Goal: Transaction & Acquisition: Purchase product/service

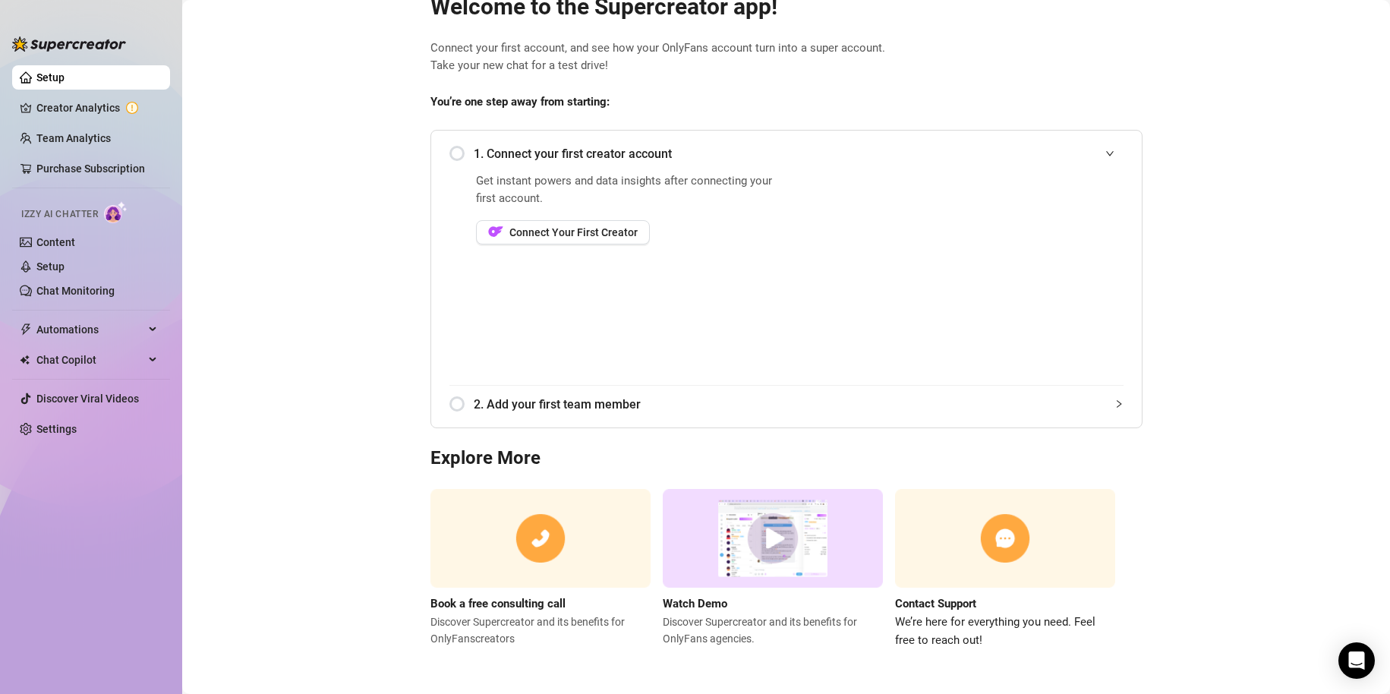
scroll to position [50, 0]
click at [585, 232] on span "Connect Your First Creator" at bounding box center [573, 231] width 128 height 12
click at [606, 238] on button "Connect Your First Creator" at bounding box center [563, 231] width 174 height 24
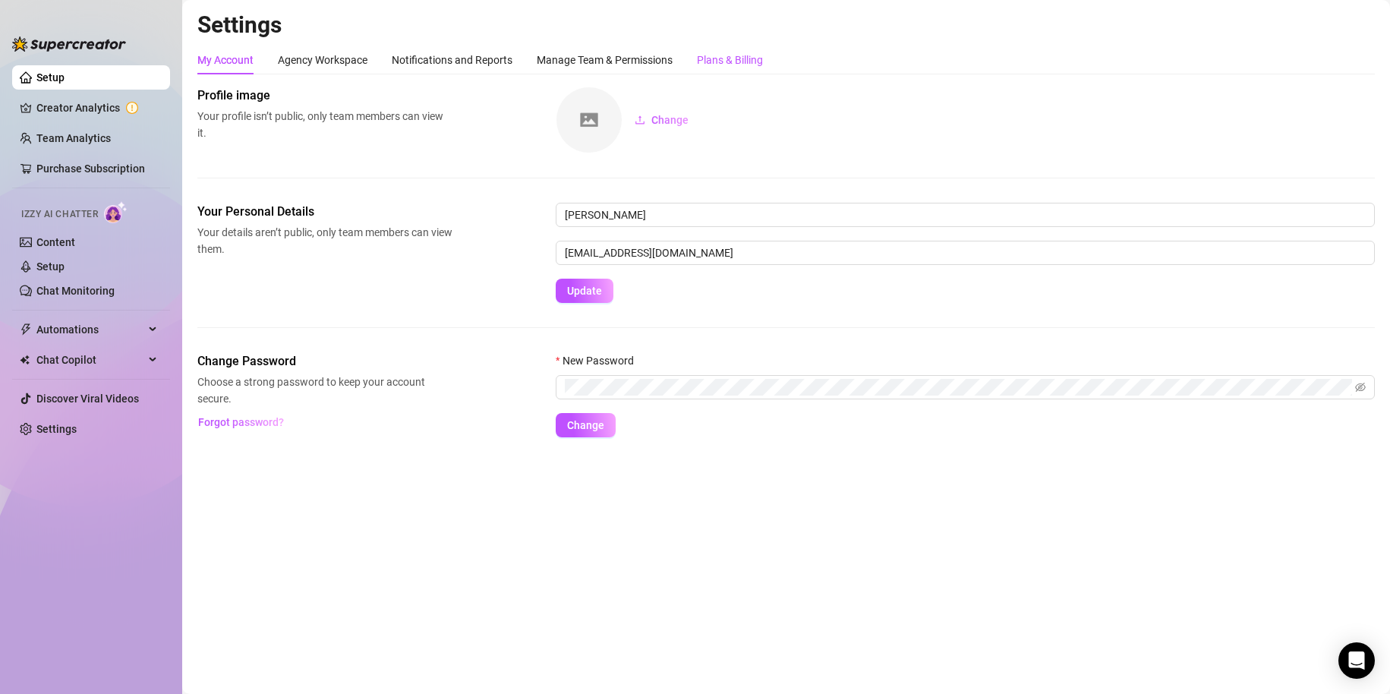
click at [739, 64] on div "Plans & Billing" at bounding box center [730, 60] width 66 height 17
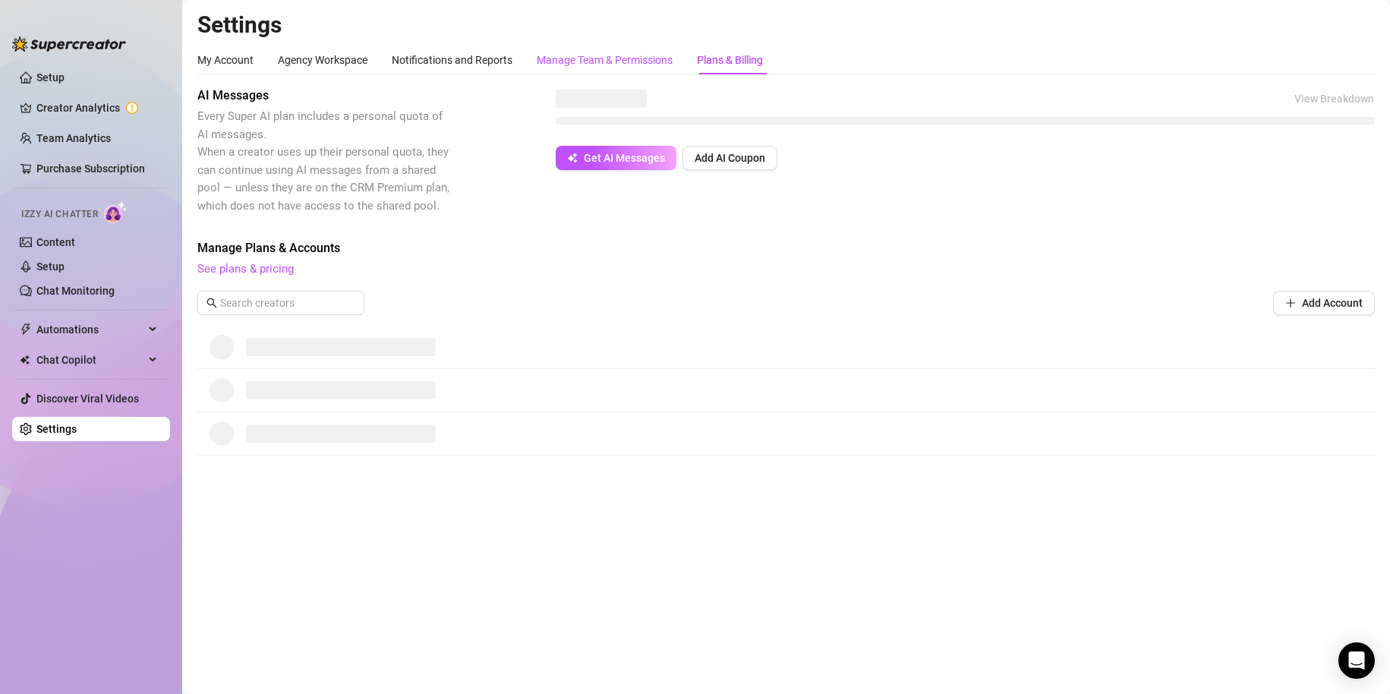
click at [654, 61] on div "Manage Team & Permissions" at bounding box center [605, 60] width 136 height 17
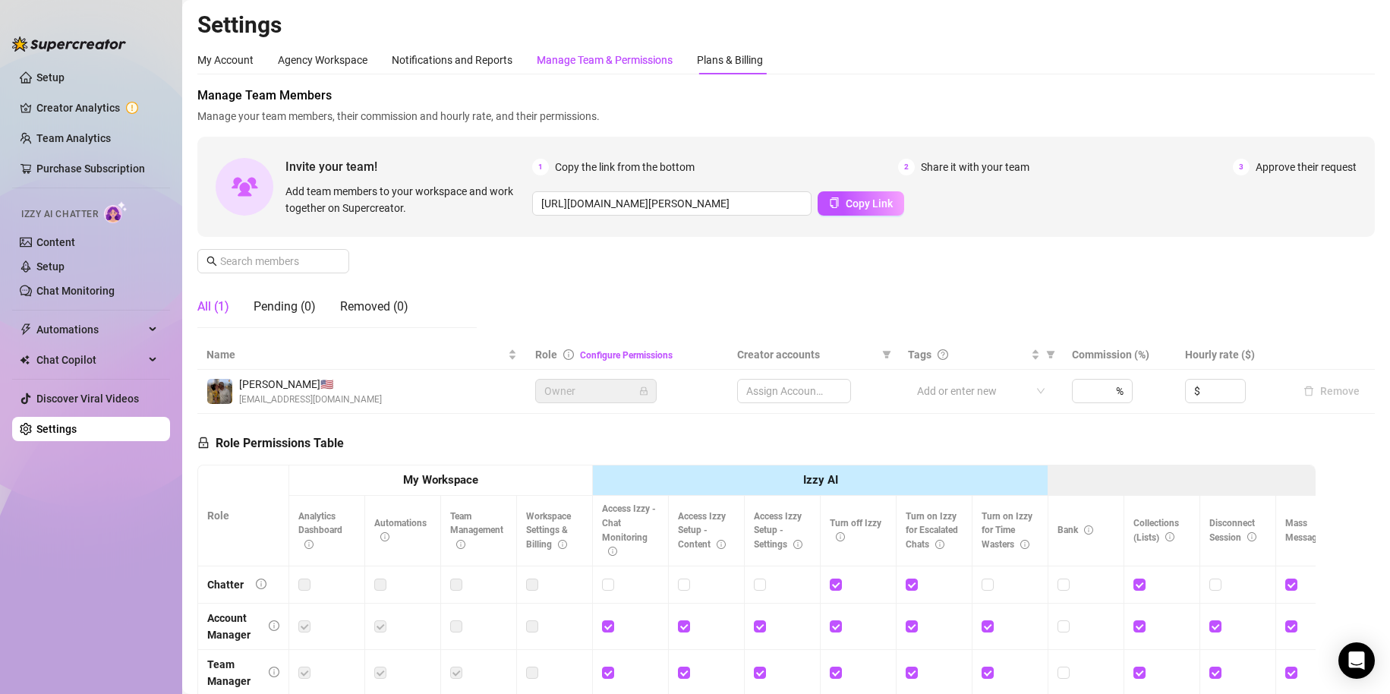
click at [522, 77] on div "My Account Agency Workspace Notifications and Reports Manage Team & Permissions…" at bounding box center [785, 445] width 1177 height 799
click at [482, 65] on div "Notifications and Reports" at bounding box center [452, 60] width 121 height 17
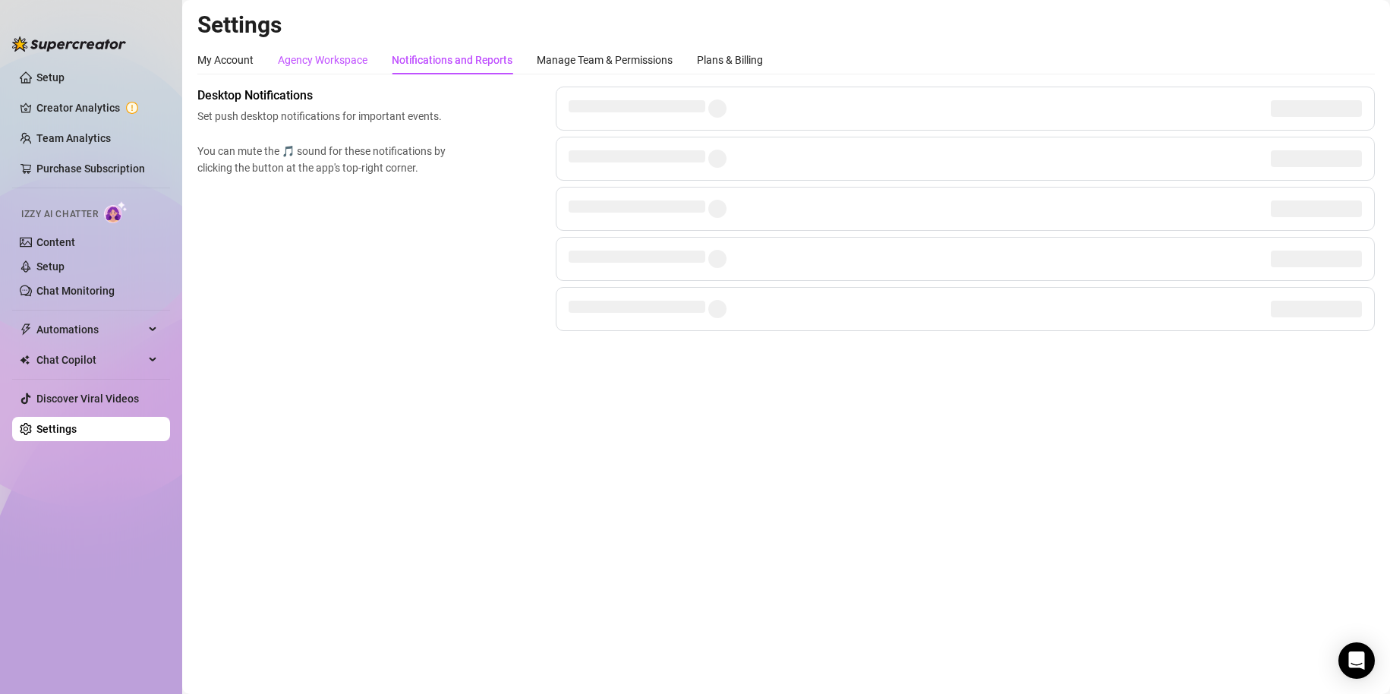
click at [336, 64] on div "Agency Workspace" at bounding box center [323, 60] width 90 height 17
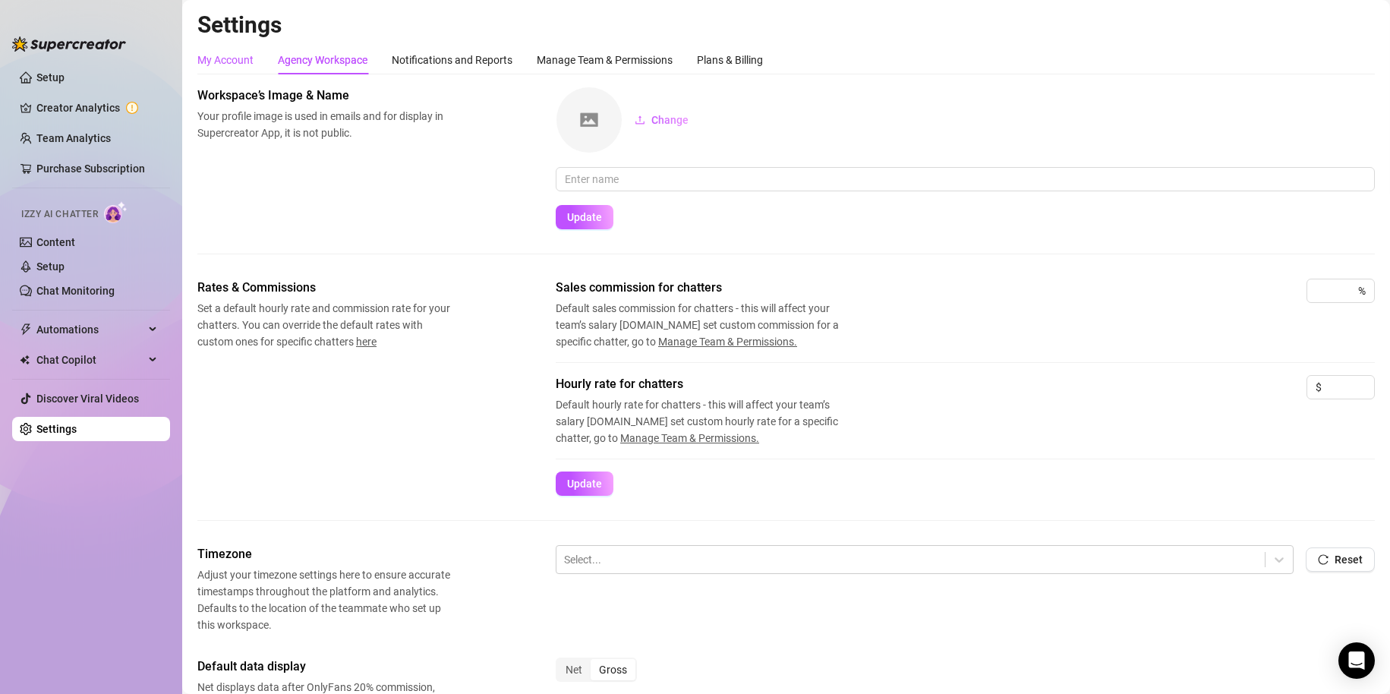
click at [225, 61] on div "My Account" at bounding box center [225, 60] width 56 height 17
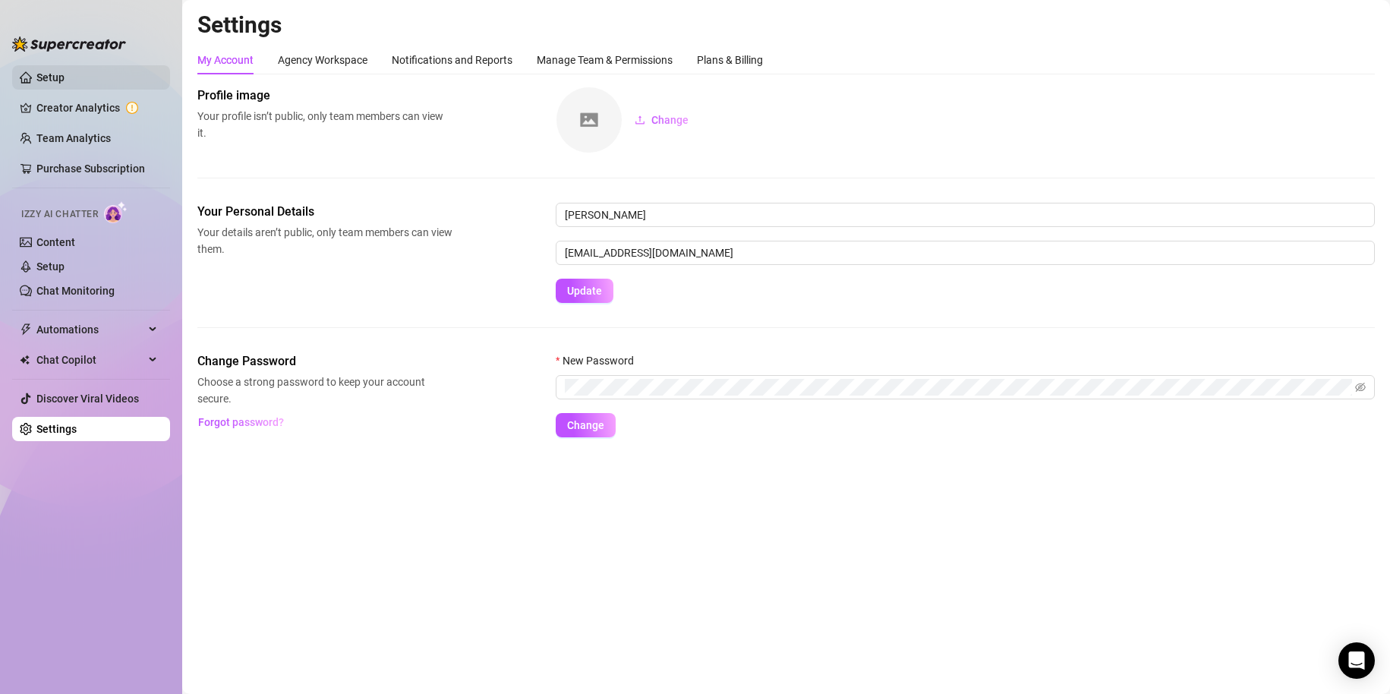
click at [42, 82] on link "Setup" at bounding box center [50, 77] width 28 height 12
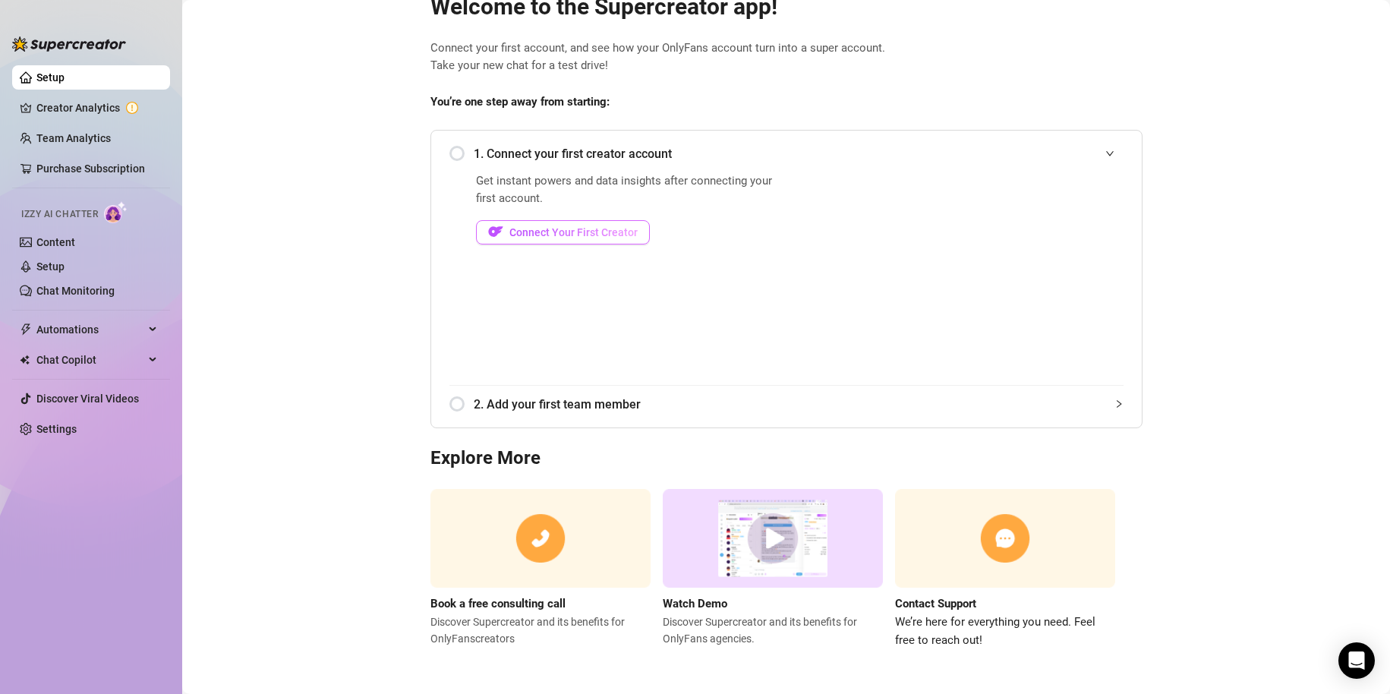
scroll to position [50, 0]
click at [582, 236] on span "Connect Your First Creator" at bounding box center [573, 231] width 128 height 12
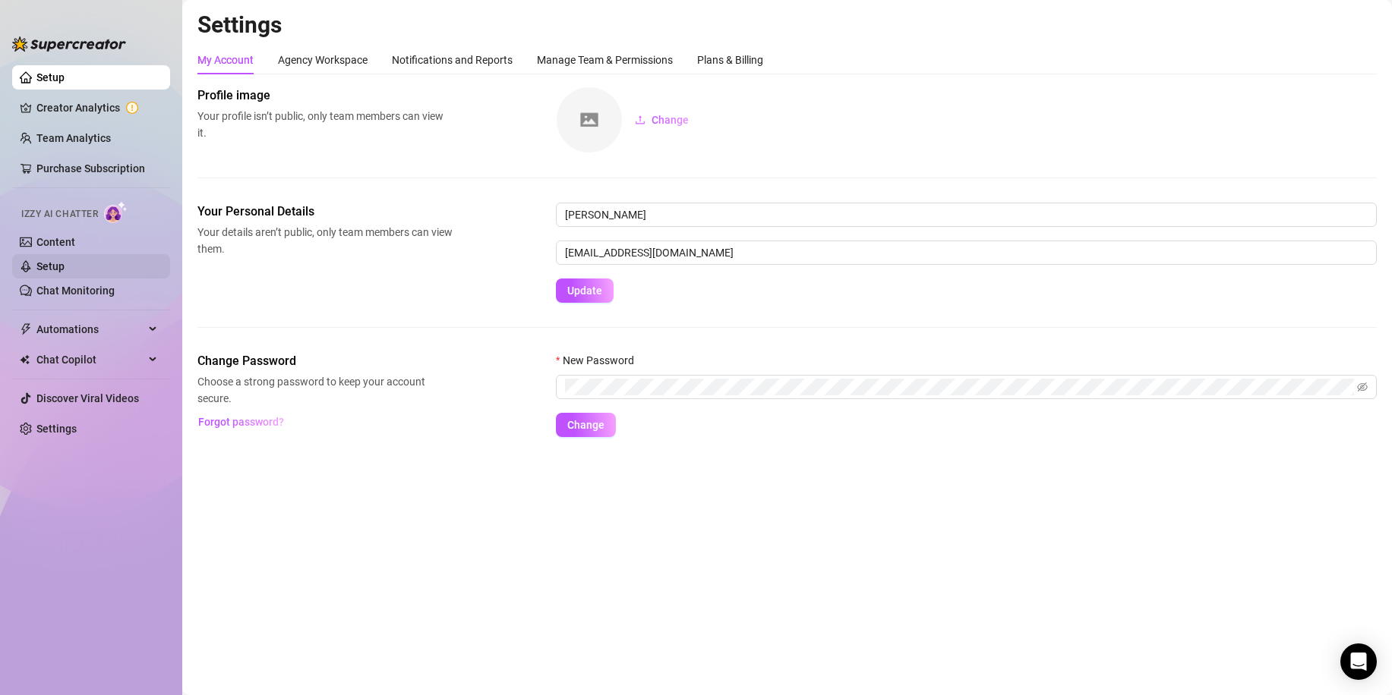
click at [59, 273] on link "Setup" at bounding box center [50, 266] width 28 height 12
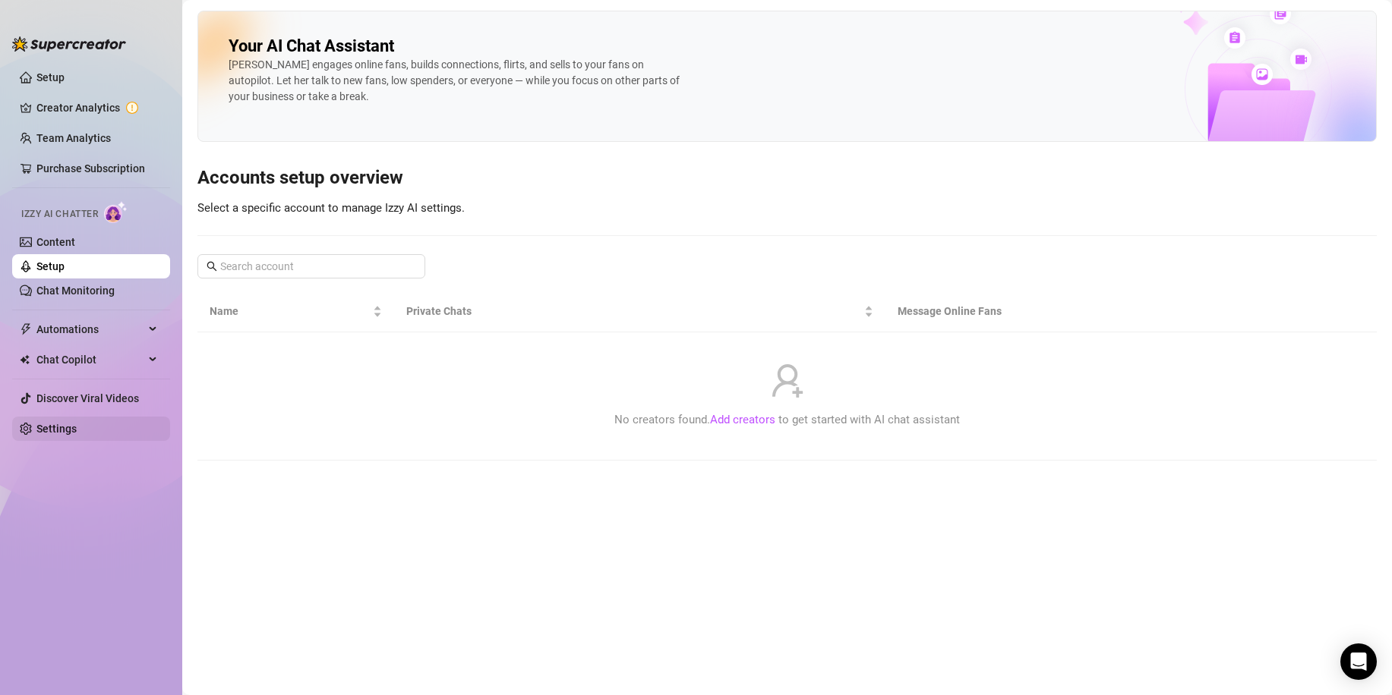
click at [71, 424] on link "Settings" at bounding box center [56, 429] width 40 height 12
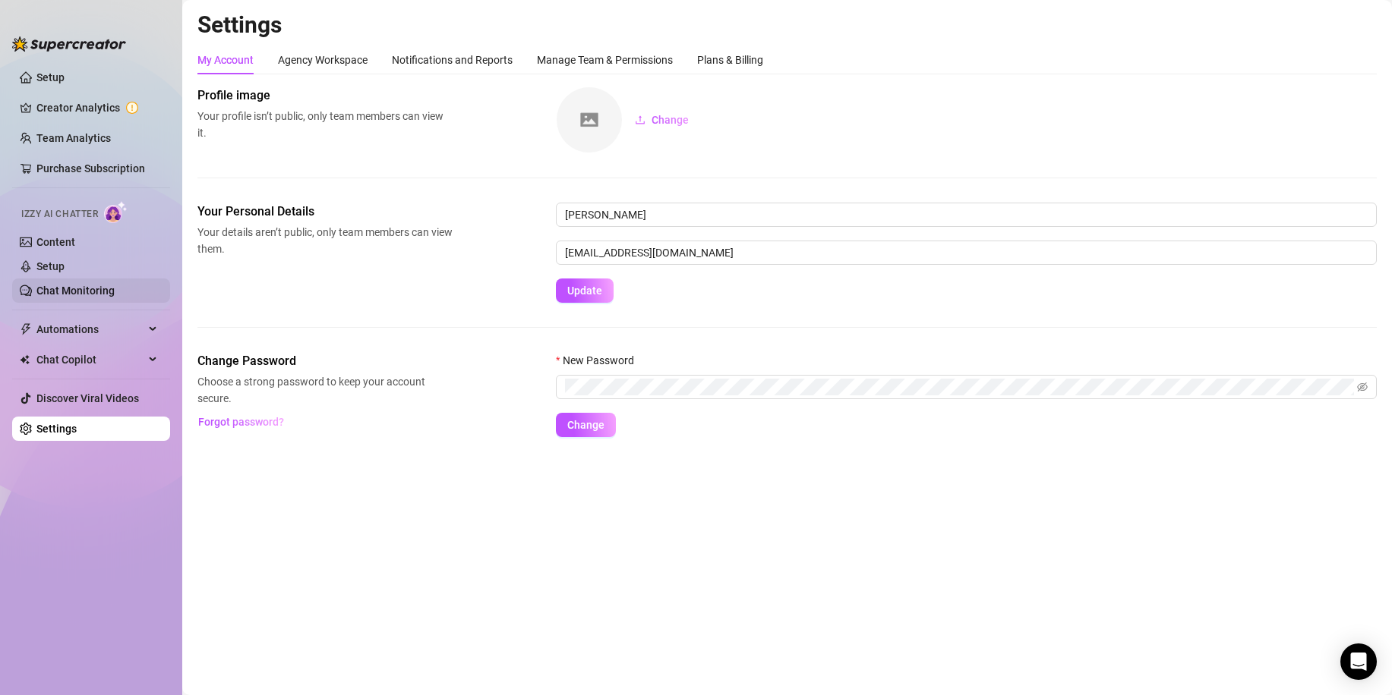
click at [91, 291] on link "Chat Monitoring" at bounding box center [75, 291] width 78 height 12
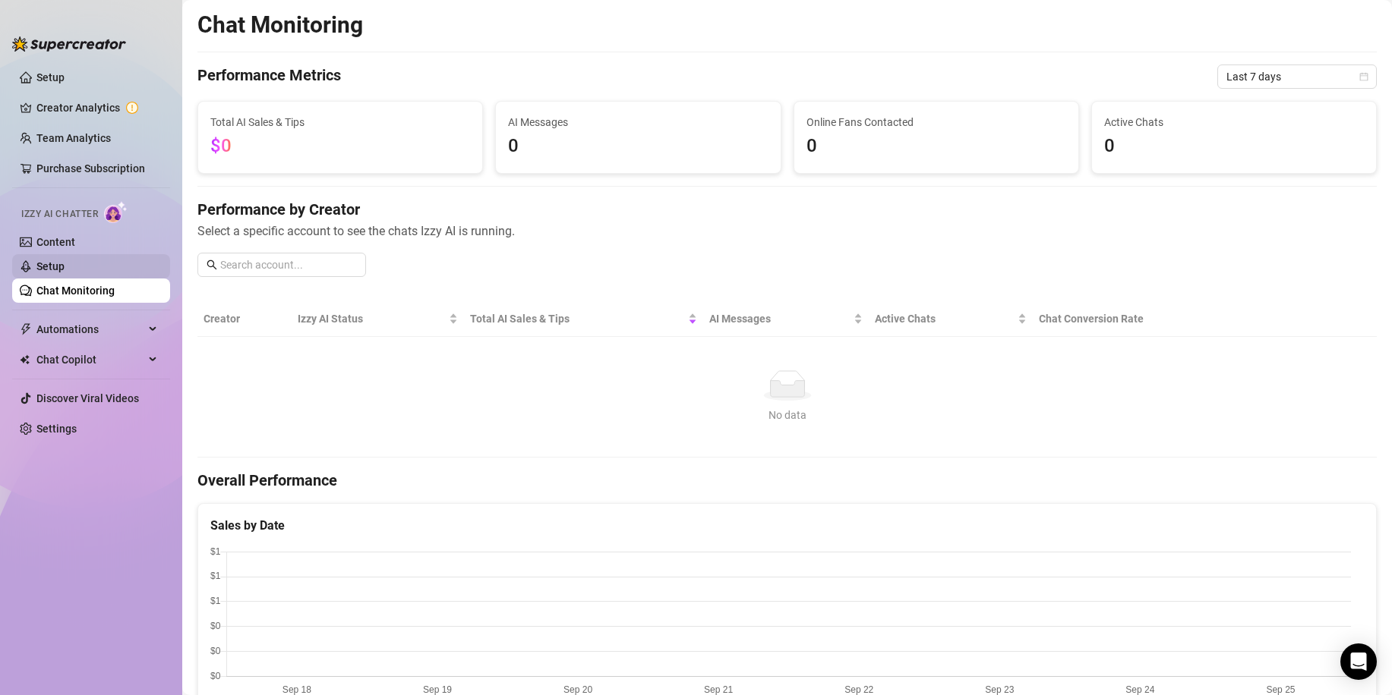
click at [65, 260] on link "Setup" at bounding box center [50, 266] width 28 height 12
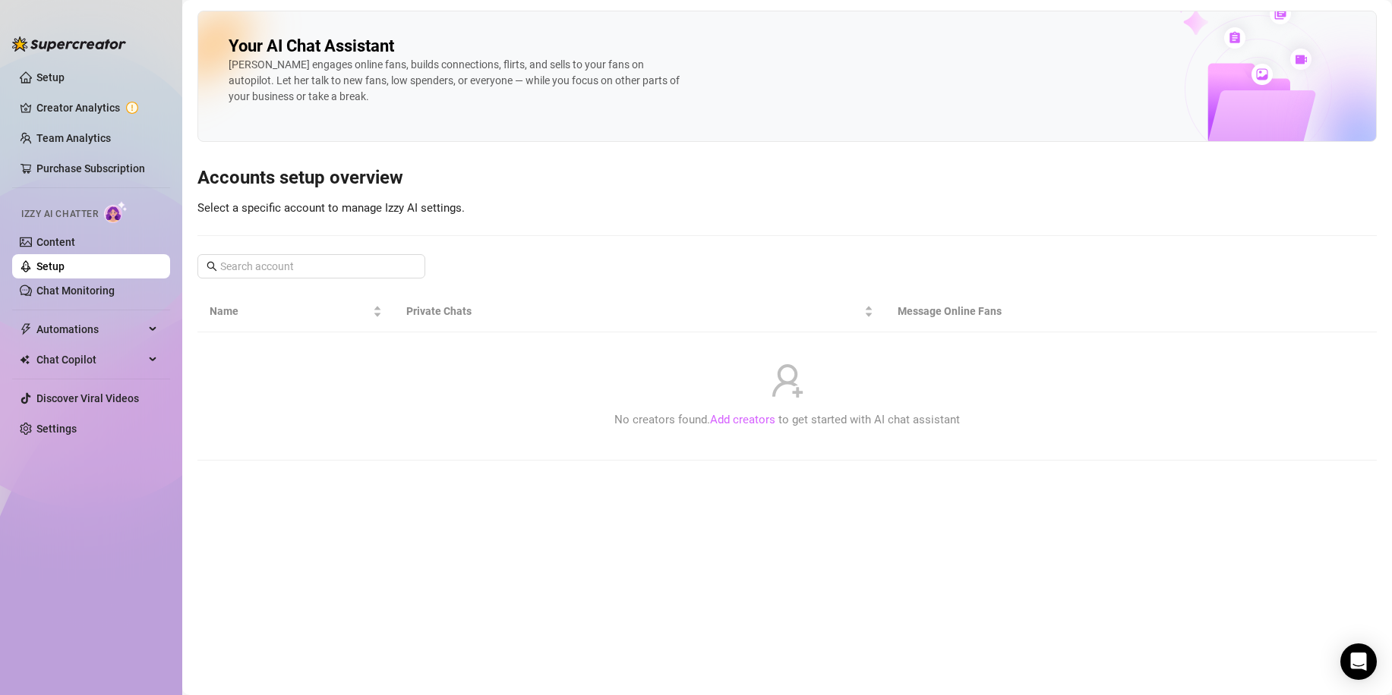
click at [727, 422] on link "Add creators" at bounding box center [742, 420] width 65 height 14
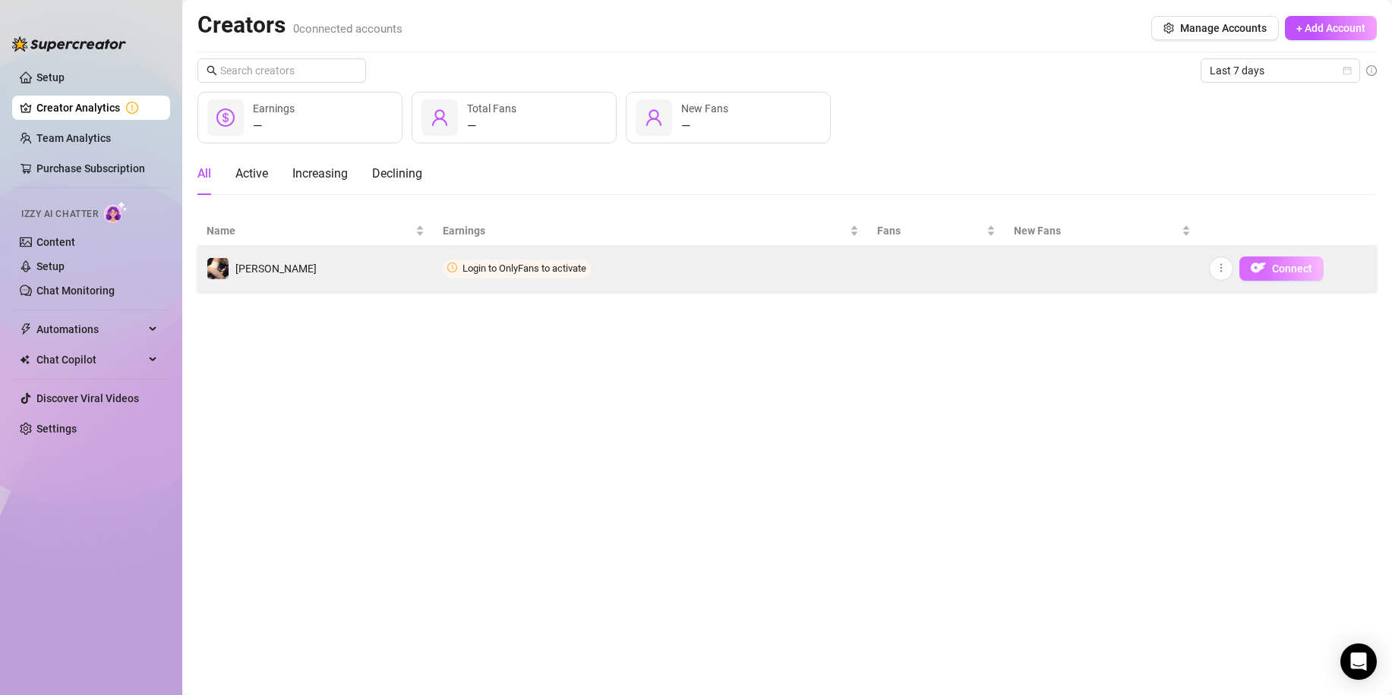
click at [1300, 266] on span "Connect" at bounding box center [1292, 269] width 40 height 12
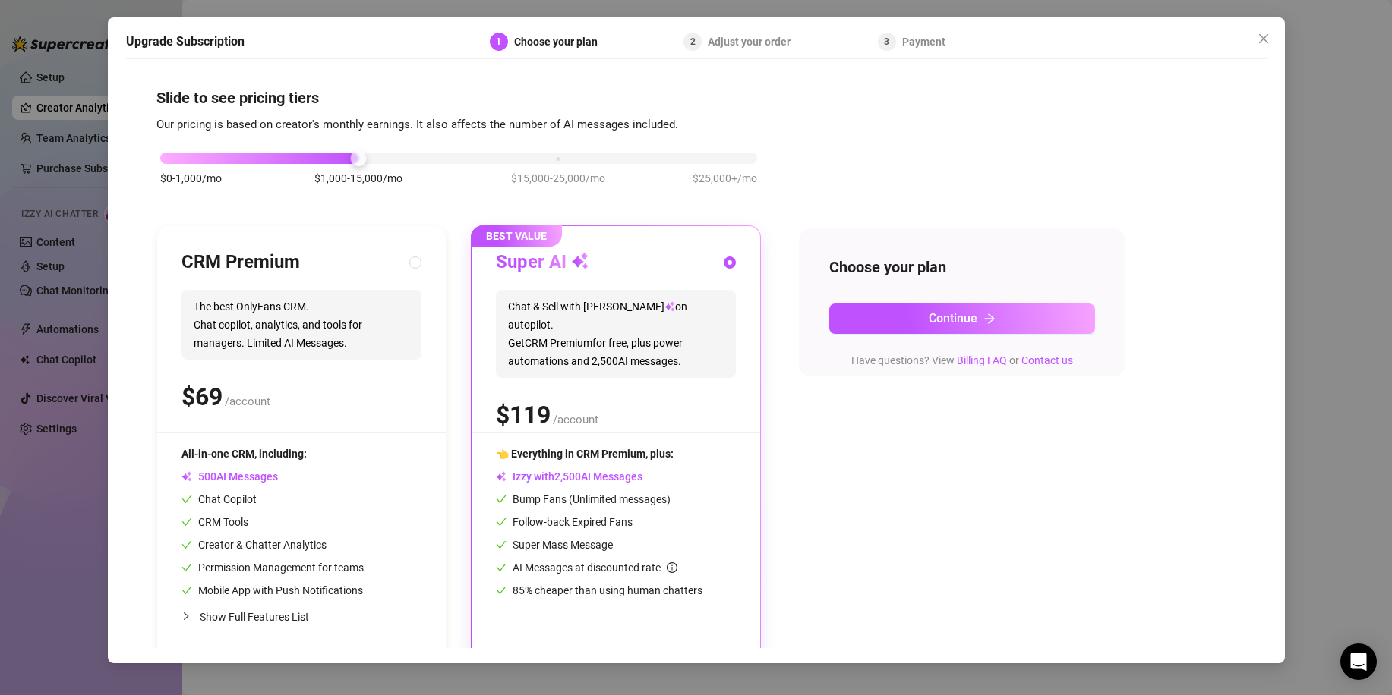
scroll to position [12, 0]
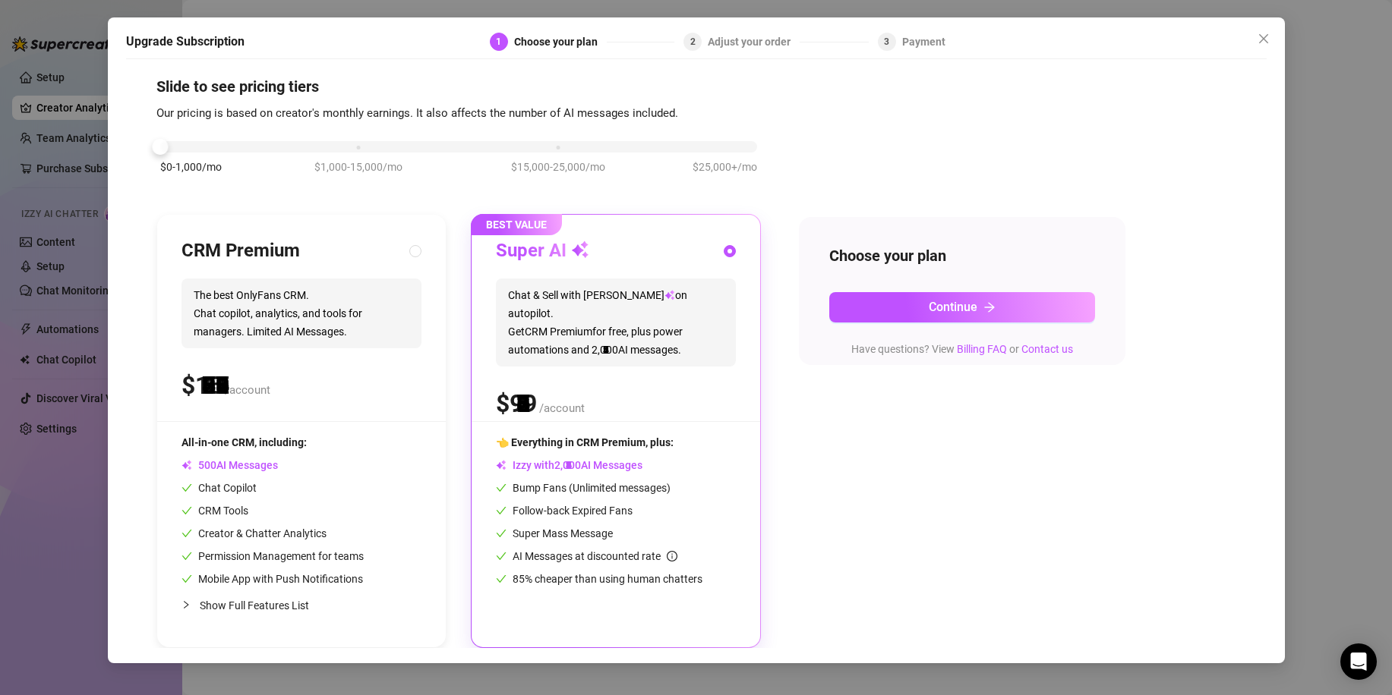
click at [186, 146] on div "$0-1,000/mo $1,000-15,000/mo $15,000-25,000/mo $25,000+/mo" at bounding box center [458, 142] width 597 height 9
click at [572, 402] on span "/account" at bounding box center [562, 409] width 46 height 14
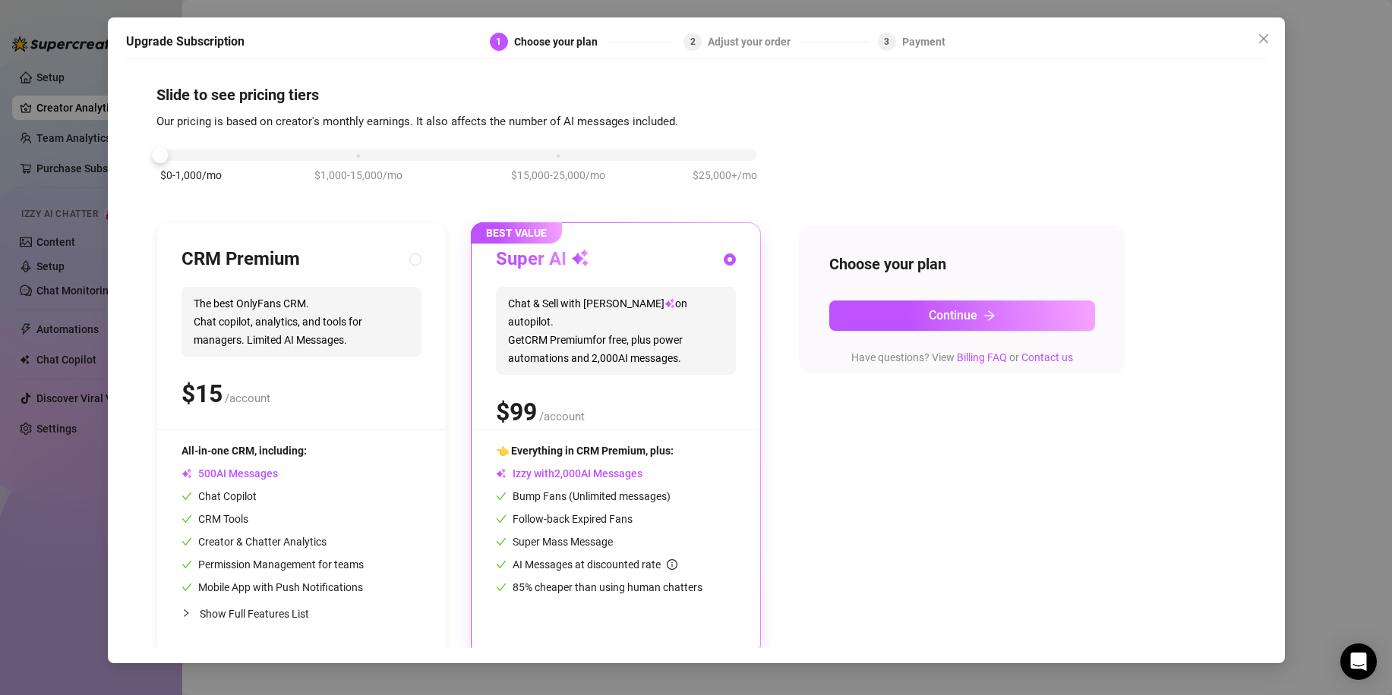
scroll to position [0, 0]
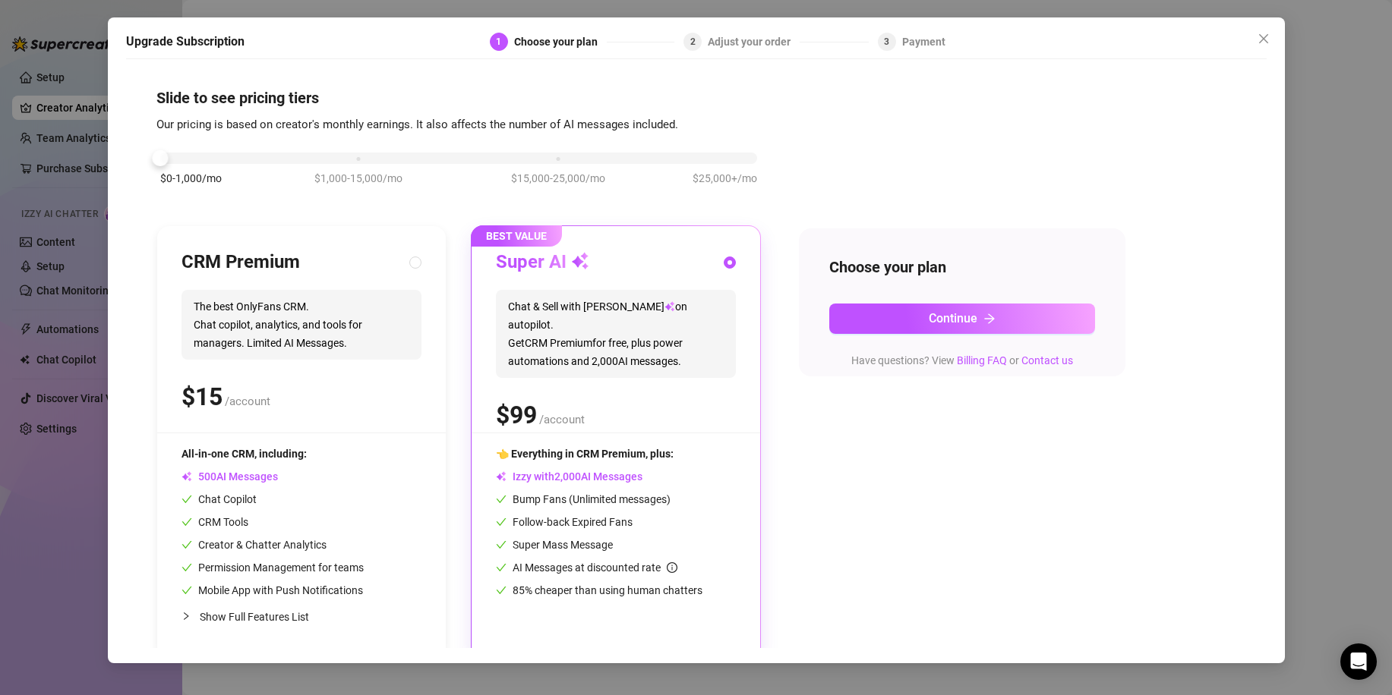
drag, startPoint x: 854, startPoint y: 310, endPoint x: 955, endPoint y: 389, distance: 128.2
click at [909, 418] on div "$0-1,000/mo $1,000-15,000/mo $15,000-25,000/mo $25,000+/mo CRM Premium The best…" at bounding box center [696, 397] width 1080 height 526
click at [973, 355] on link "Billing FAQ" at bounding box center [982, 361] width 50 height 12
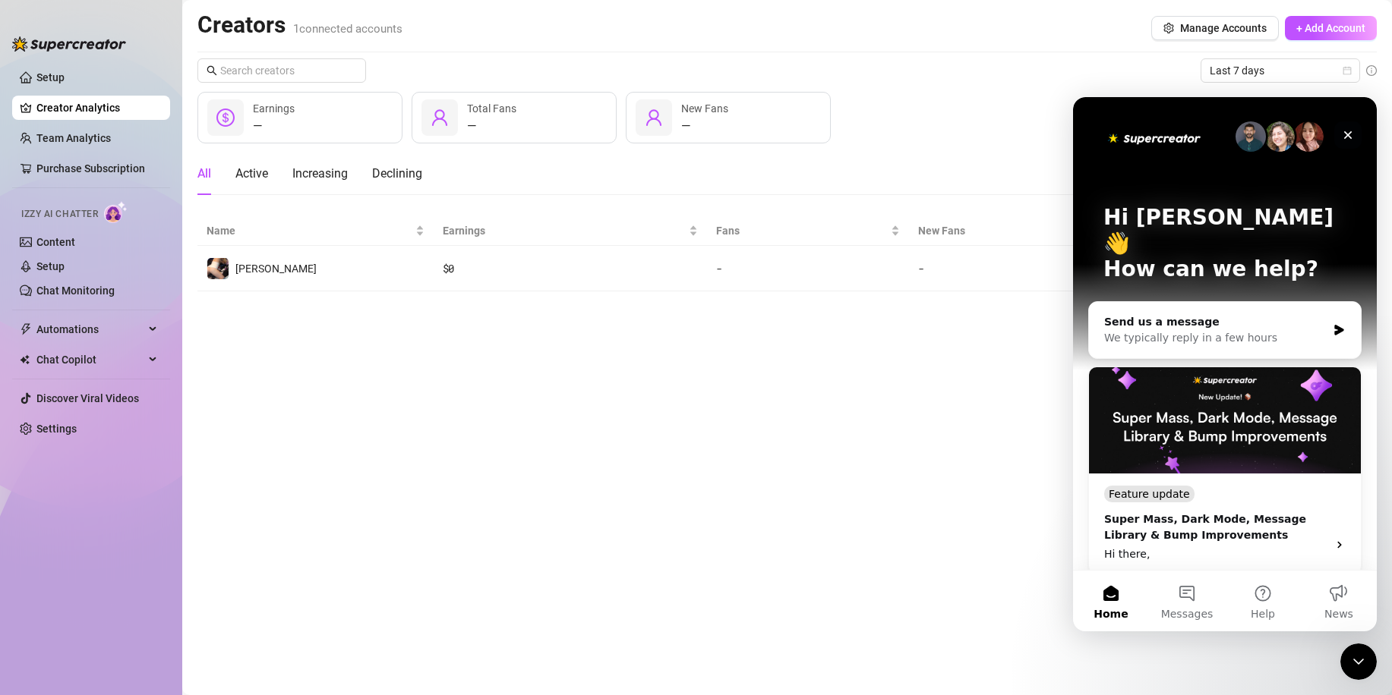
click at [1349, 131] on icon "Close" at bounding box center [1347, 135] width 12 height 12
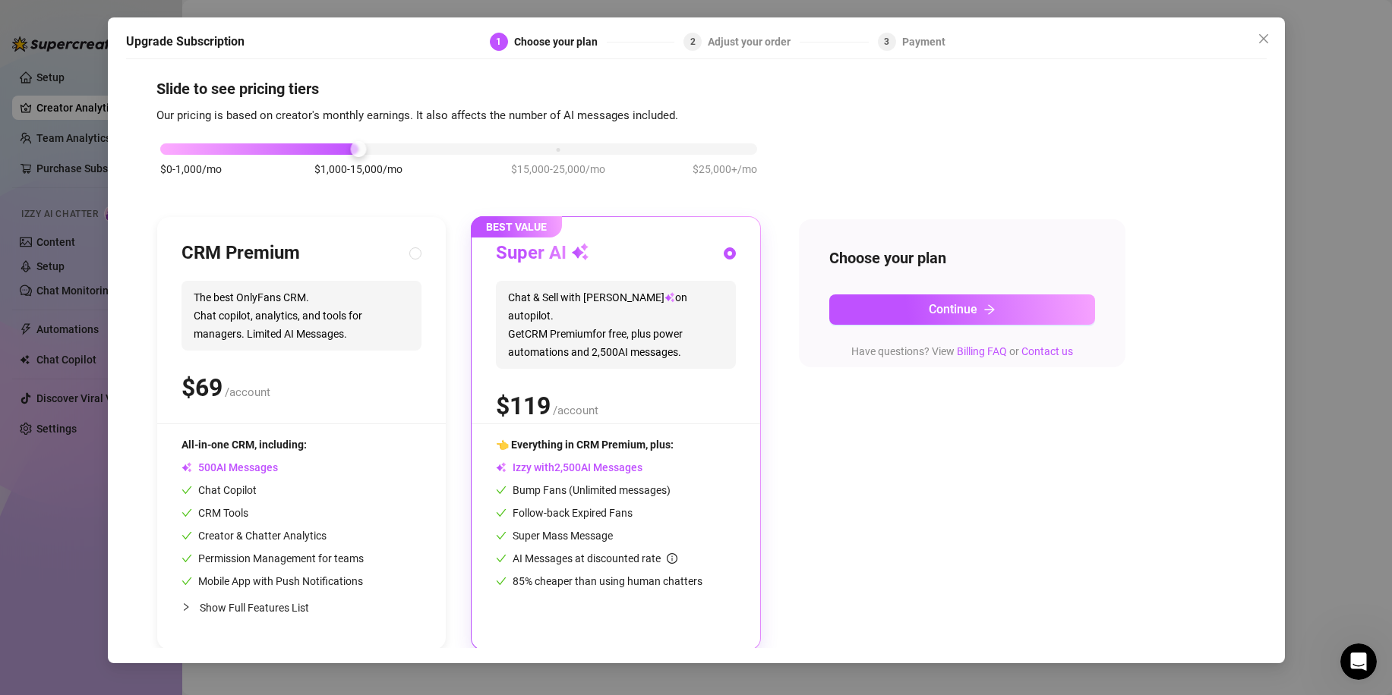
scroll to position [12, 0]
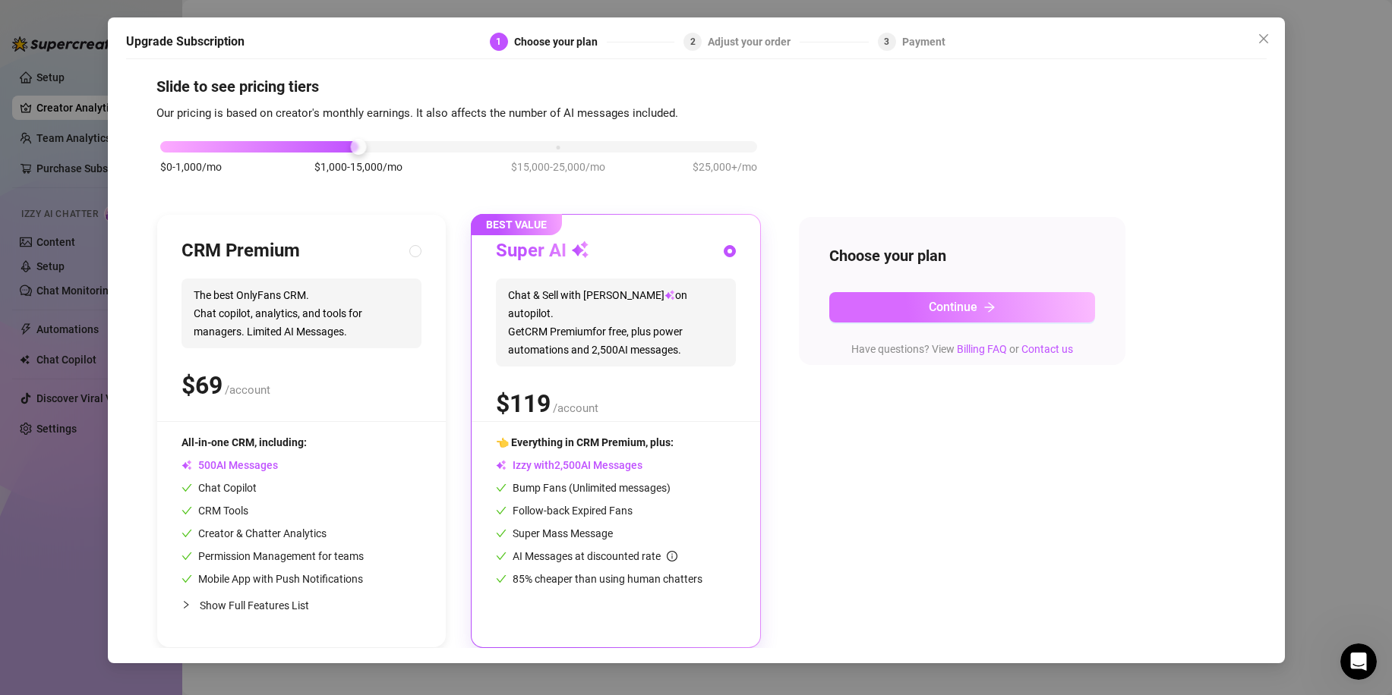
click at [882, 304] on button "Continue" at bounding box center [962, 307] width 266 height 30
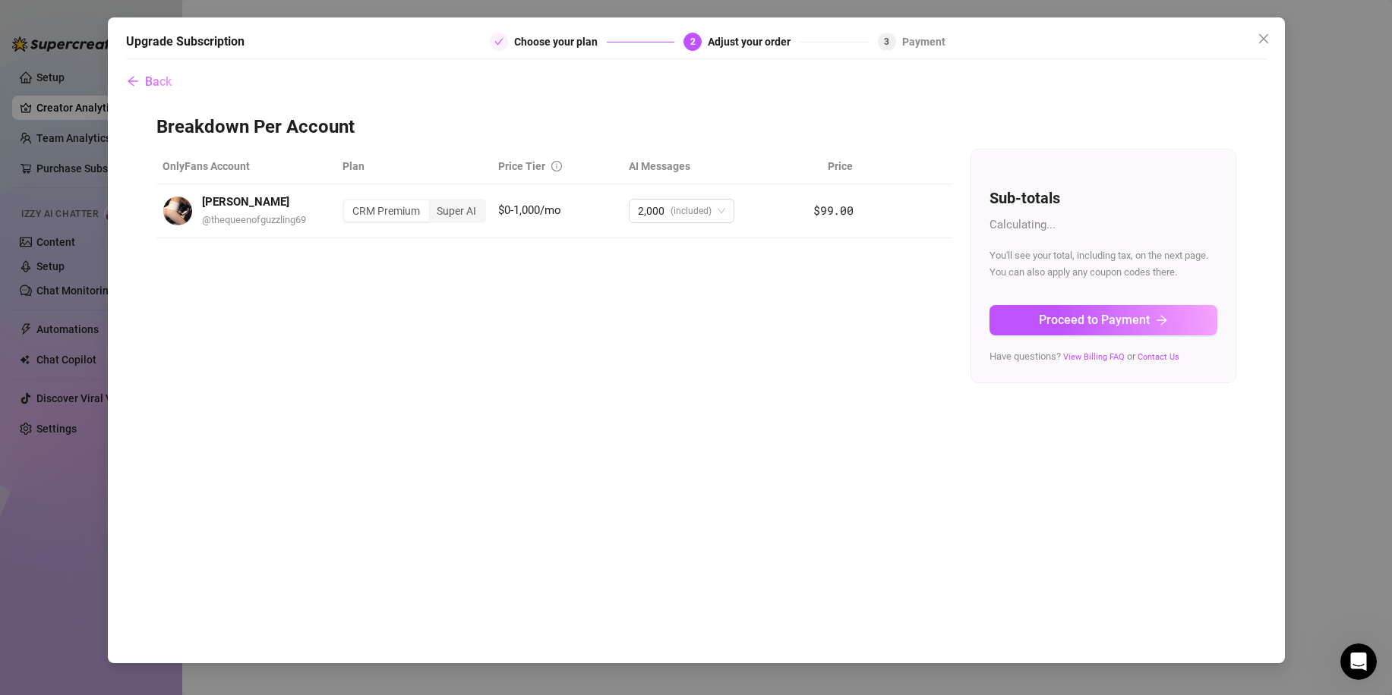
scroll to position [0, 0]
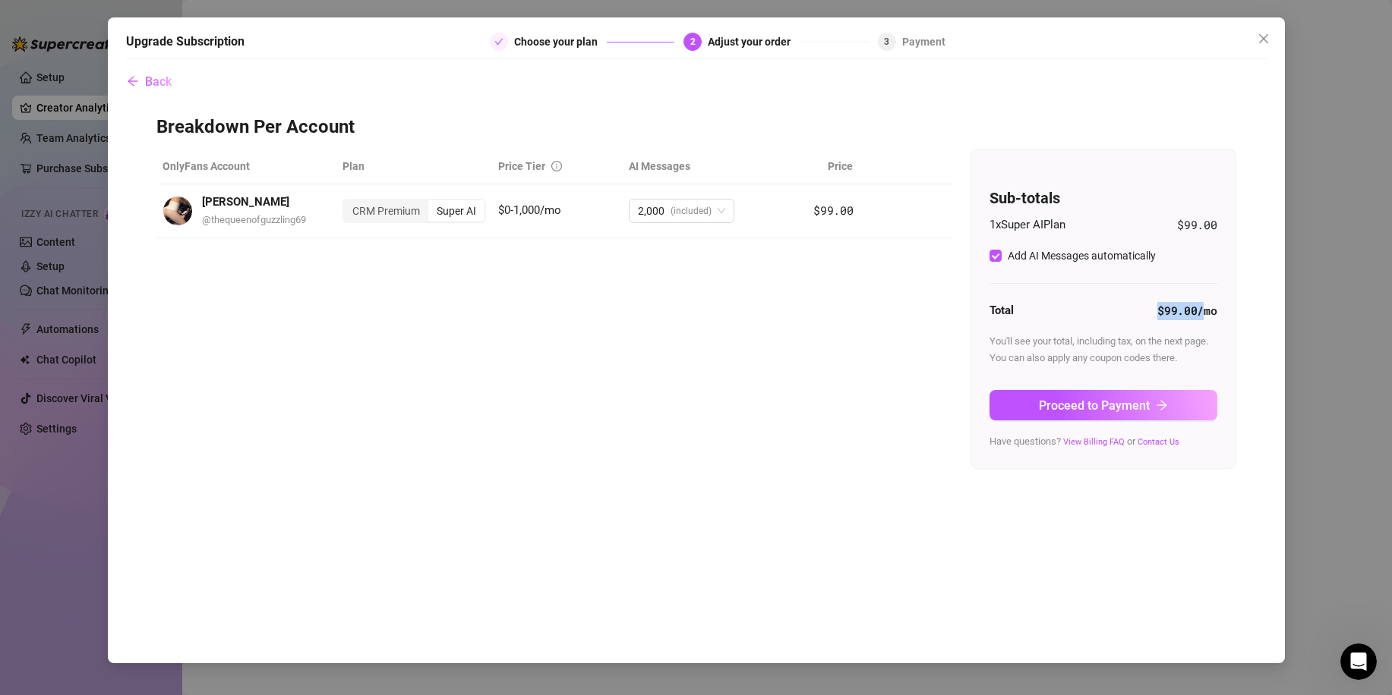
drag, startPoint x: 1200, startPoint y: 310, endPoint x: 1160, endPoint y: 310, distance: 40.2
click at [1160, 310] on strong "$99.00 /mo" at bounding box center [1186, 310] width 59 height 15
click at [1231, 329] on div "Sub-totals 1 x Super AI Plan $99.00 Add AI Messages automatically Total $99.00 …" at bounding box center [1103, 309] width 264 height 319
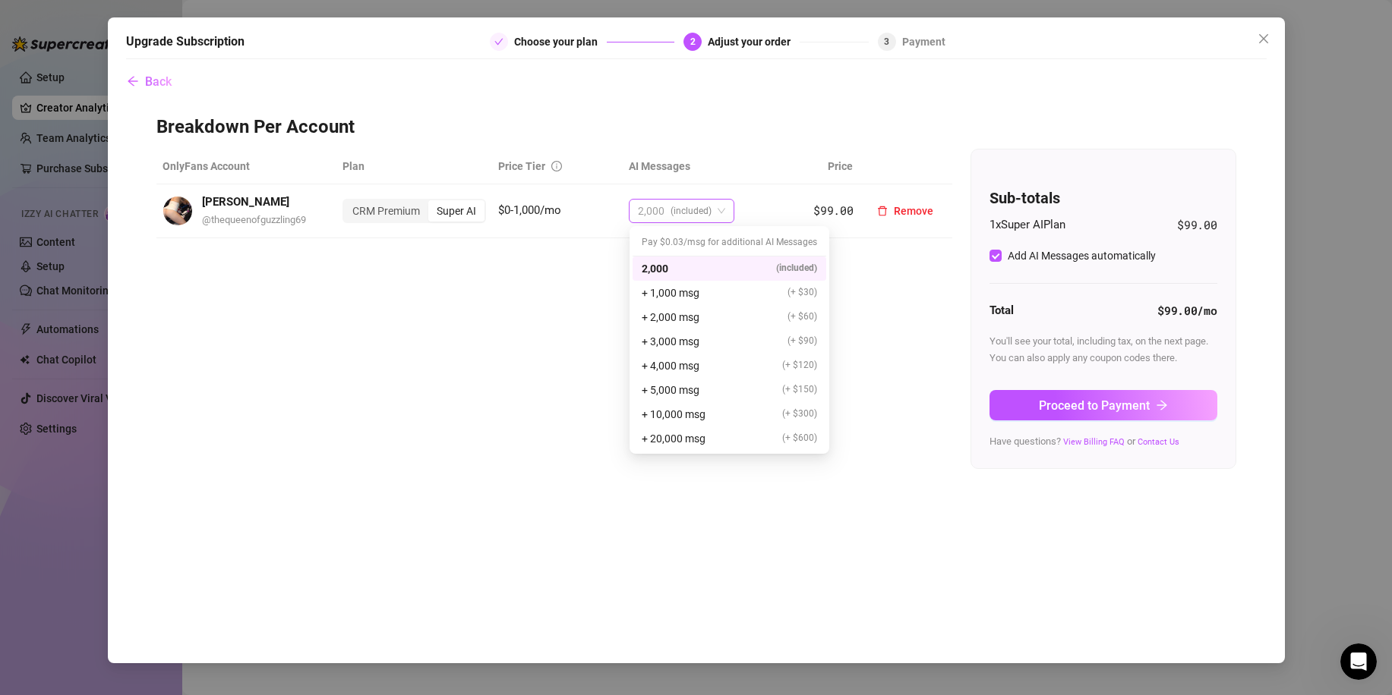
click at [713, 210] on span "2,000 (included)" at bounding box center [681, 211] width 87 height 23
click at [810, 293] on span "(+ $30)" at bounding box center [802, 292] width 30 height 14
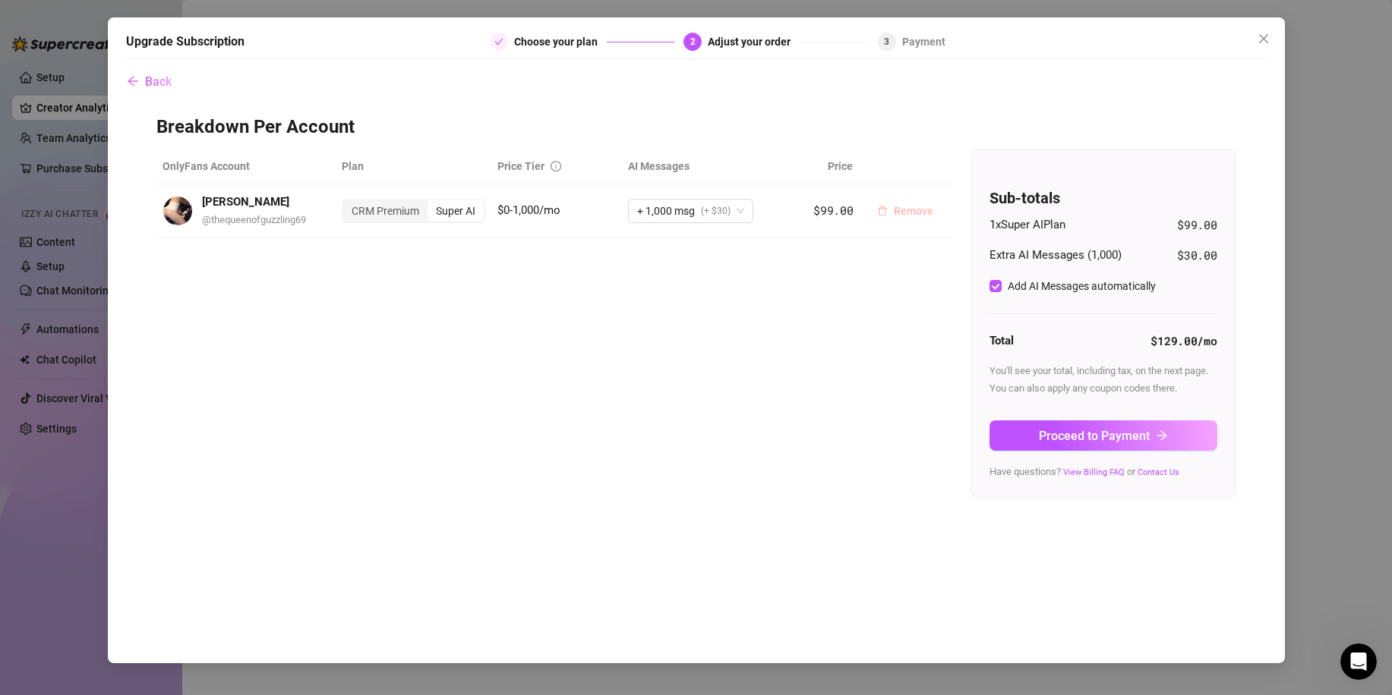
click at [920, 214] on span "Remove" at bounding box center [913, 211] width 39 height 12
drag, startPoint x: 969, startPoint y: 165, endPoint x: 958, endPoint y: 161, distance: 11.3
click at [969, 167] on span "Cancel" at bounding box center [966, 171] width 33 height 12
click at [412, 210] on div "CRM Premium" at bounding box center [385, 210] width 84 height 21
click at [347, 203] on input "CRM Premium" at bounding box center [347, 203] width 0 height 0
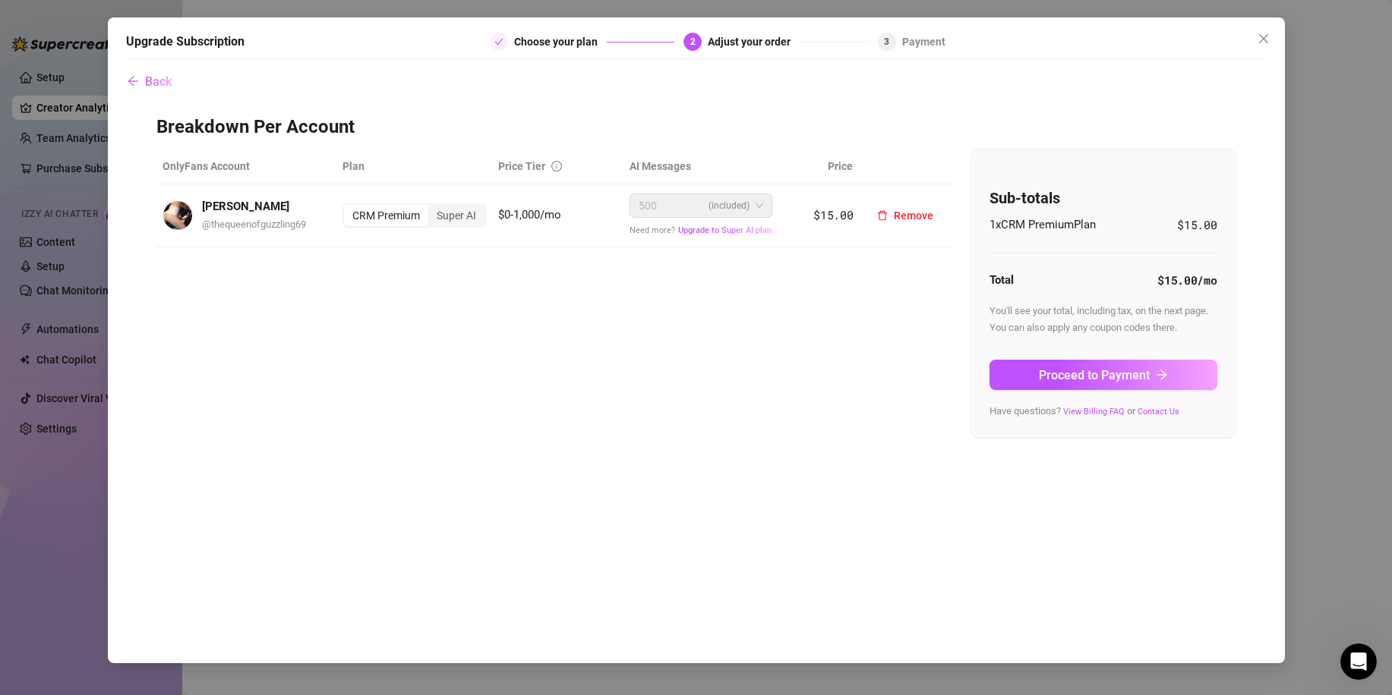
click at [760, 210] on span "500 (included)" at bounding box center [700, 205] width 125 height 23
drag, startPoint x: 670, startPoint y: 206, endPoint x: 635, endPoint y: 201, distance: 36.0
click at [635, 201] on div "500 (included)" at bounding box center [700, 206] width 143 height 24
click at [921, 214] on span "Remove" at bounding box center [913, 216] width 39 height 12
click at [1005, 175] on span "OK" at bounding box center [1008, 176] width 14 height 12
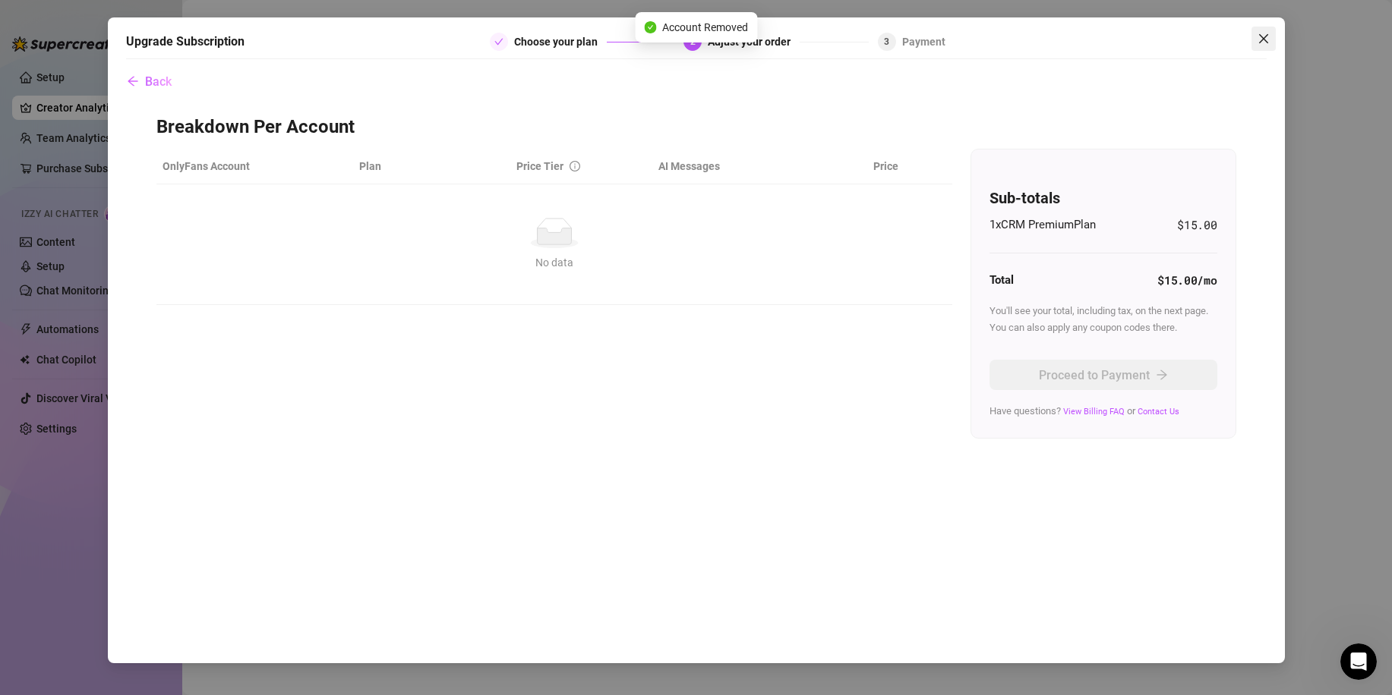
click at [1260, 30] on button "Close" at bounding box center [1263, 39] width 24 height 24
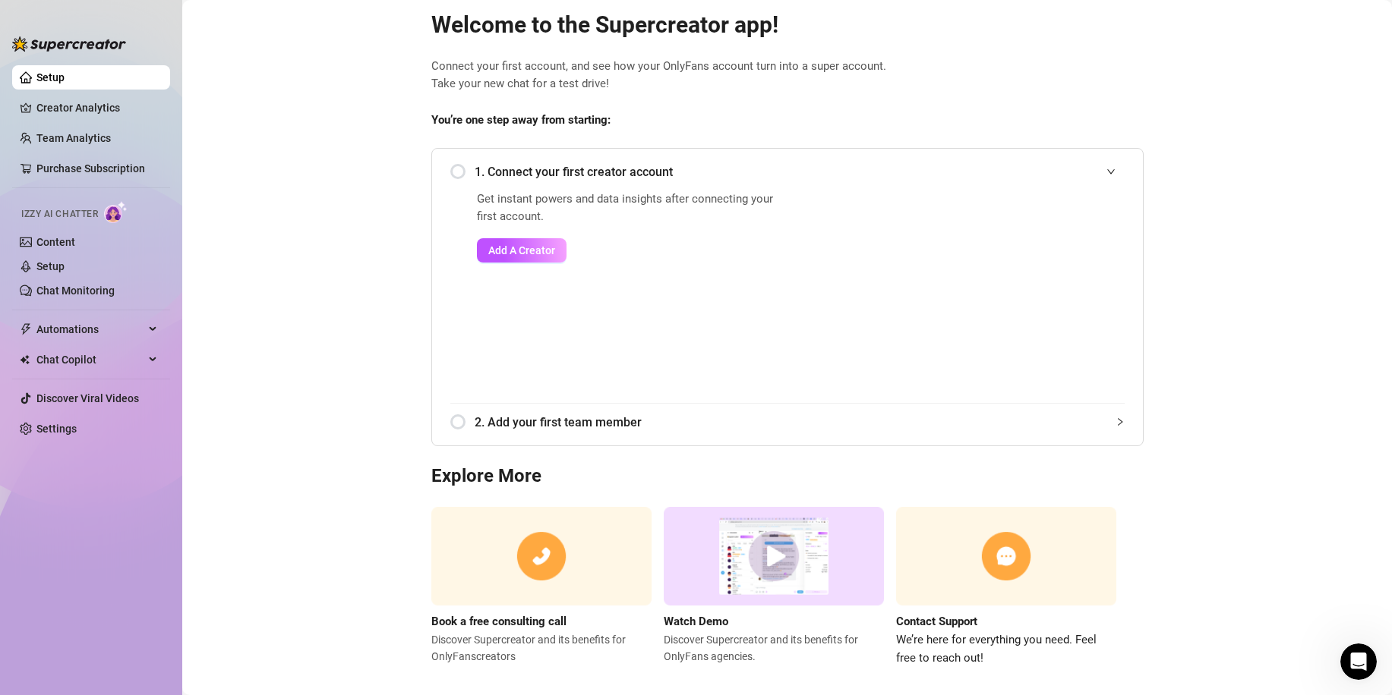
scroll to position [49, 0]
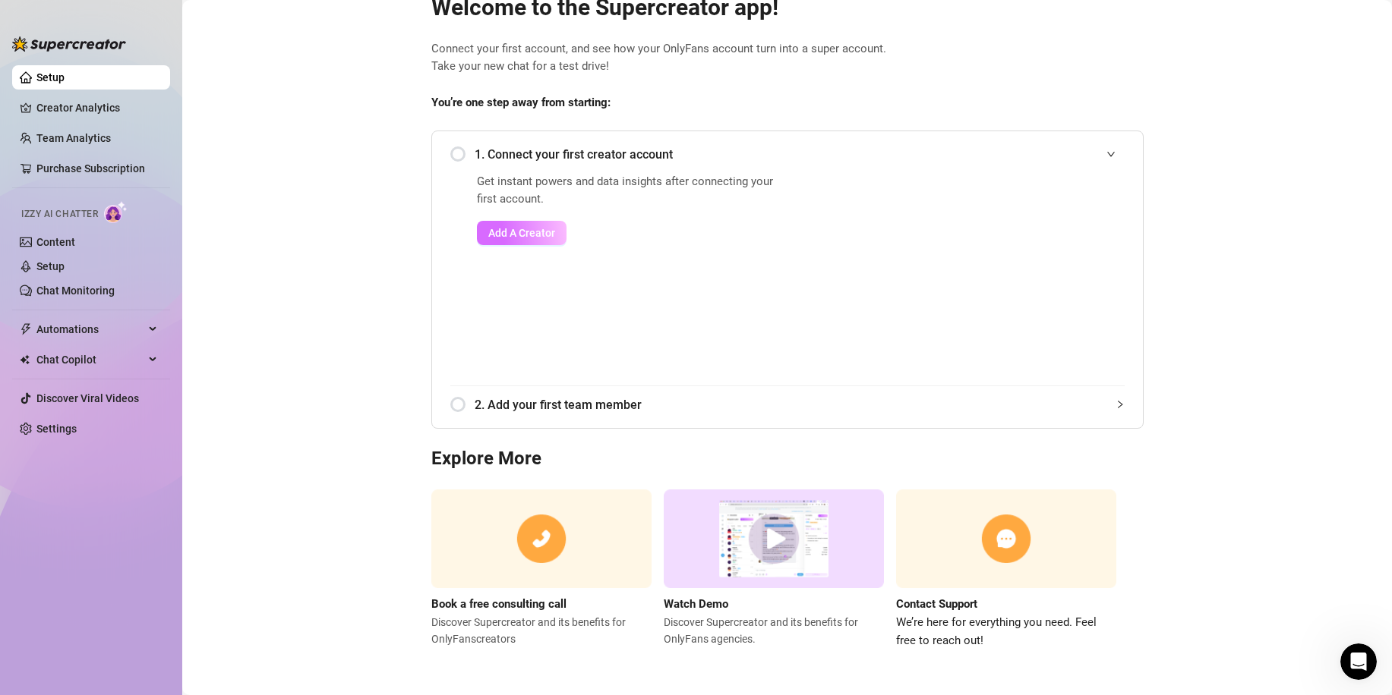
click at [534, 232] on span "Add A Creator" at bounding box center [521, 233] width 67 height 12
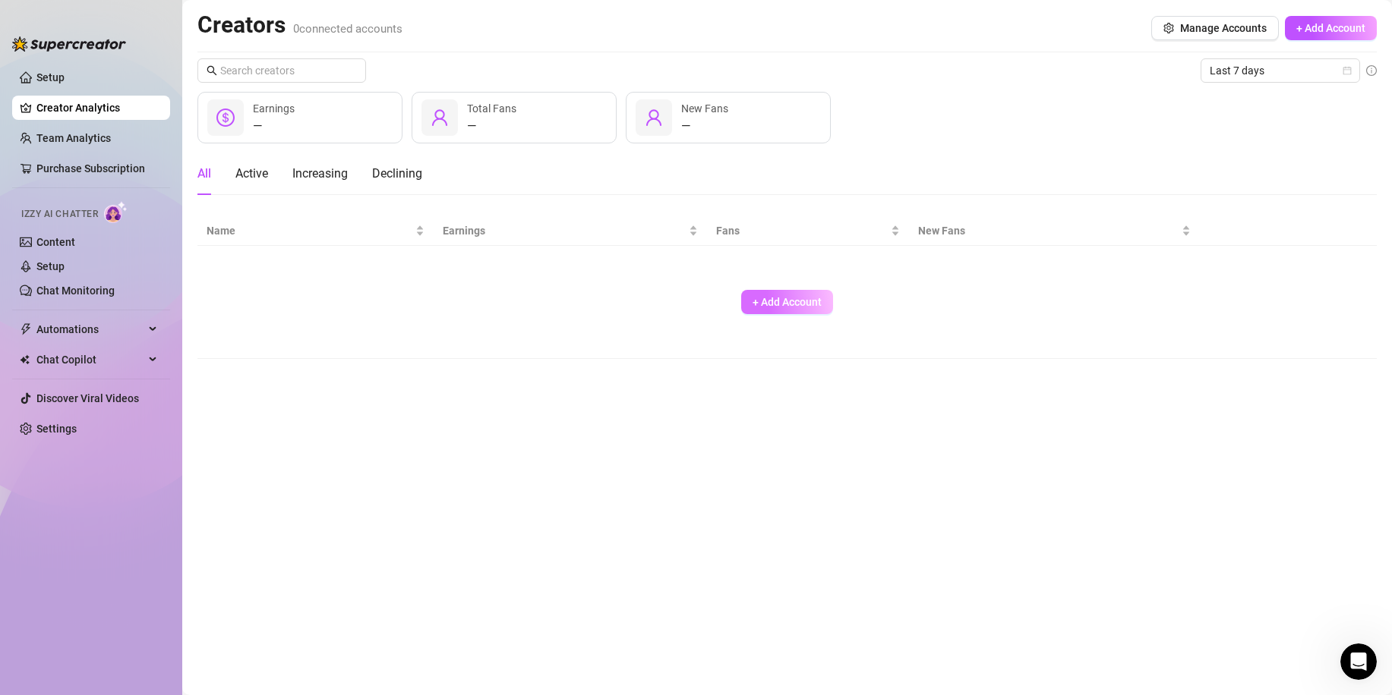
click at [780, 300] on span "+ Add Account" at bounding box center [786, 302] width 69 height 12
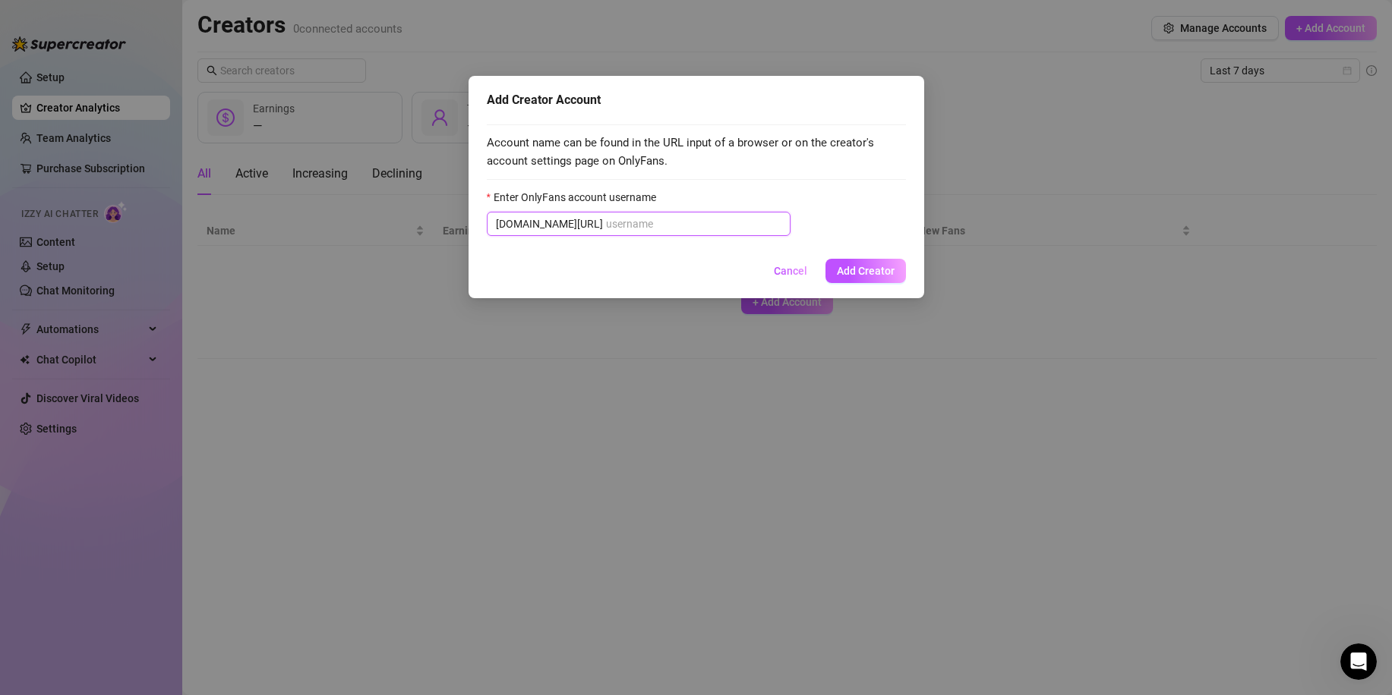
click at [663, 217] on input "Enter OnlyFans account username" at bounding box center [693, 224] width 175 height 17
paste input "thequeenofguzzling69"
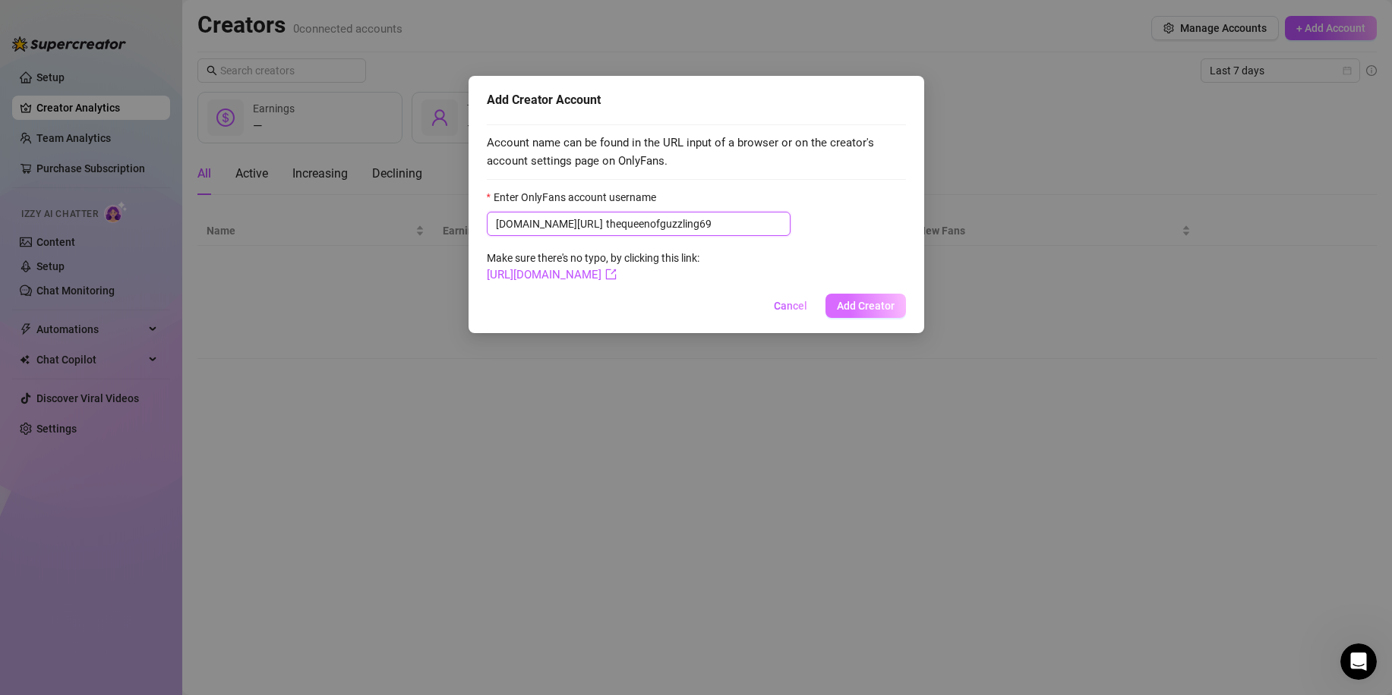
type input "thequeenofguzzling69"
click at [878, 300] on span "Add Creator" at bounding box center [866, 306] width 58 height 12
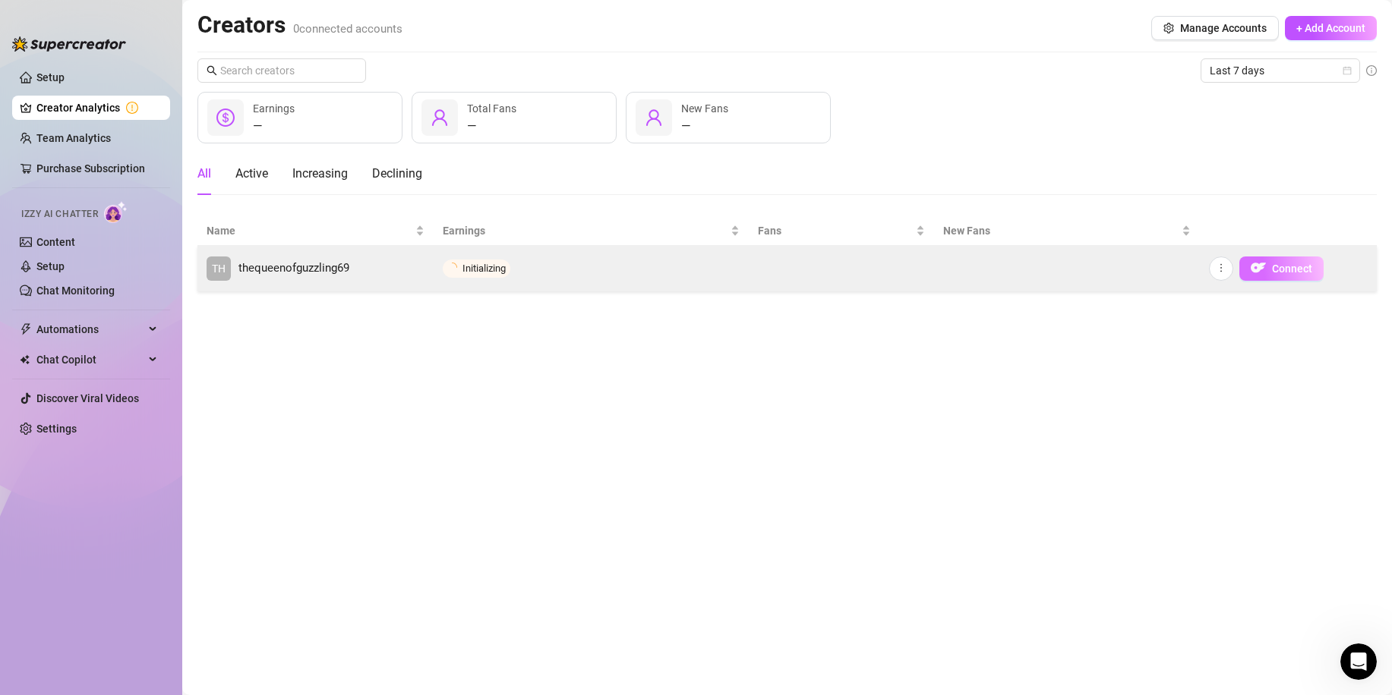
click at [1289, 273] on span "Connect" at bounding box center [1292, 269] width 40 height 12
